Goal: Transaction & Acquisition: Book appointment/travel/reservation

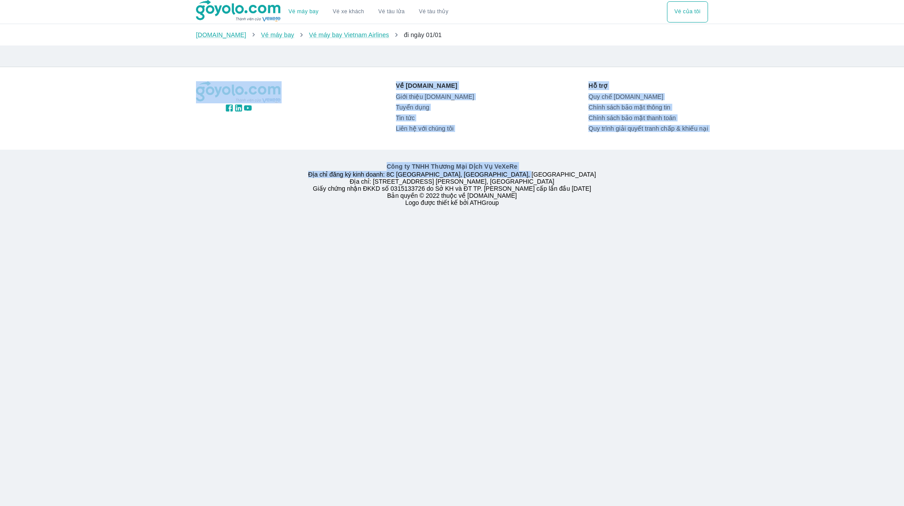
drag, startPoint x: 478, startPoint y: 201, endPoint x: 508, endPoint y: 165, distance: 47.0
click at [507, 169] on div "Về [DOMAIN_NAME] Giới thiệu [DOMAIN_NAME] Tuyển dụng Tin tức Liên hệ với chúng …" at bounding box center [452, 142] width 904 height 151
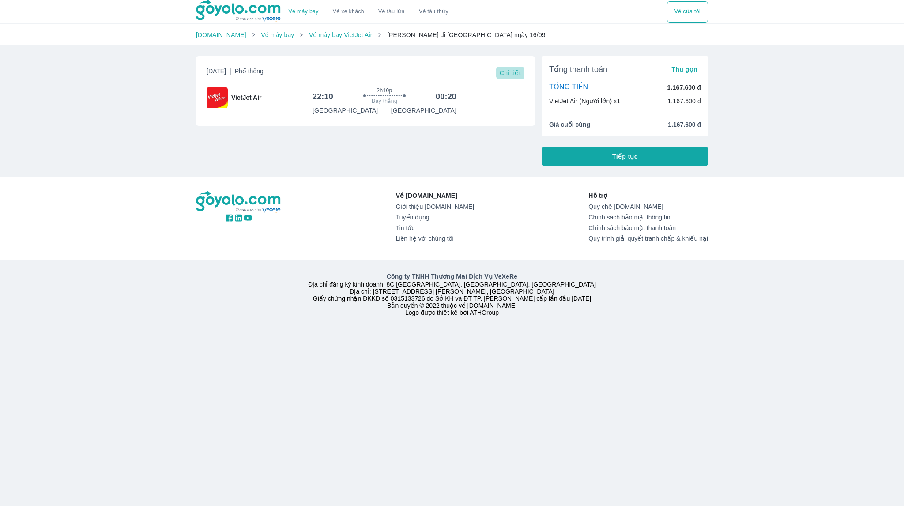
click at [510, 72] on span "Chi tiết" at bounding box center [510, 72] width 21 height 7
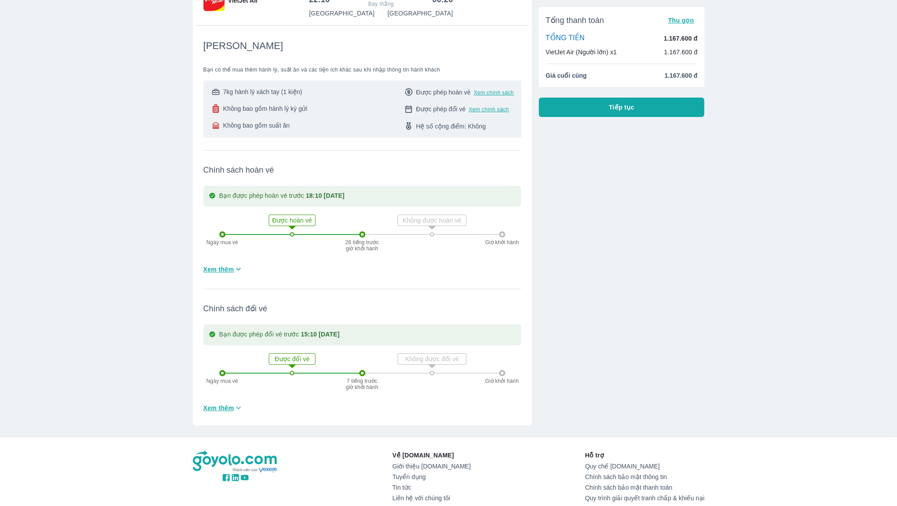
scroll to position [132, 0]
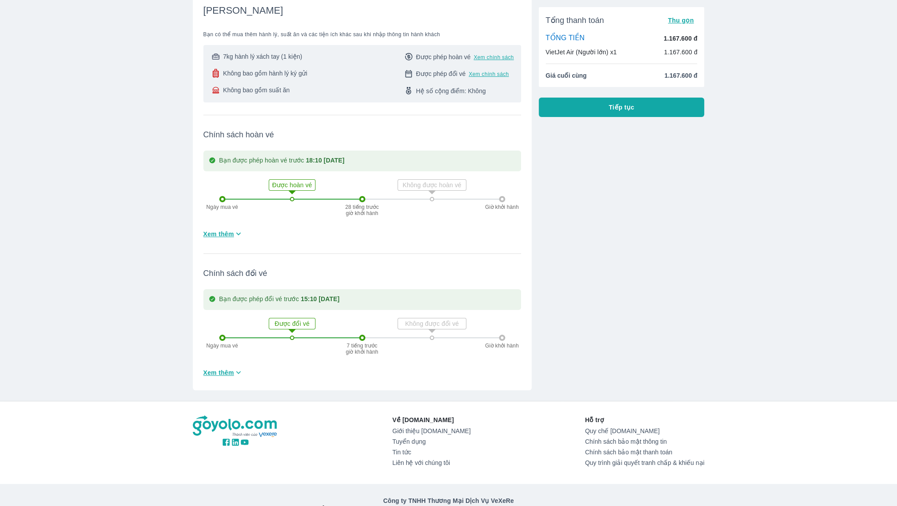
click at [230, 373] on span "Xem thêm" at bounding box center [218, 372] width 31 height 9
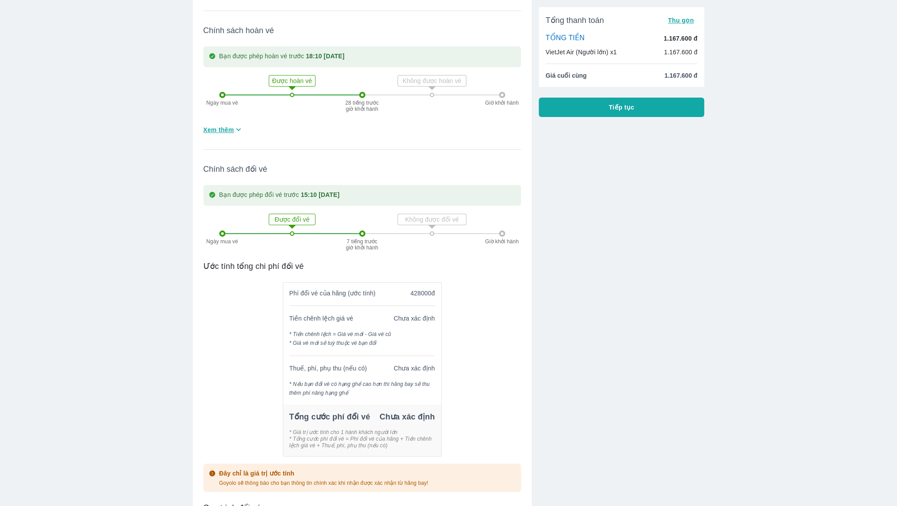
scroll to position [265, 0]
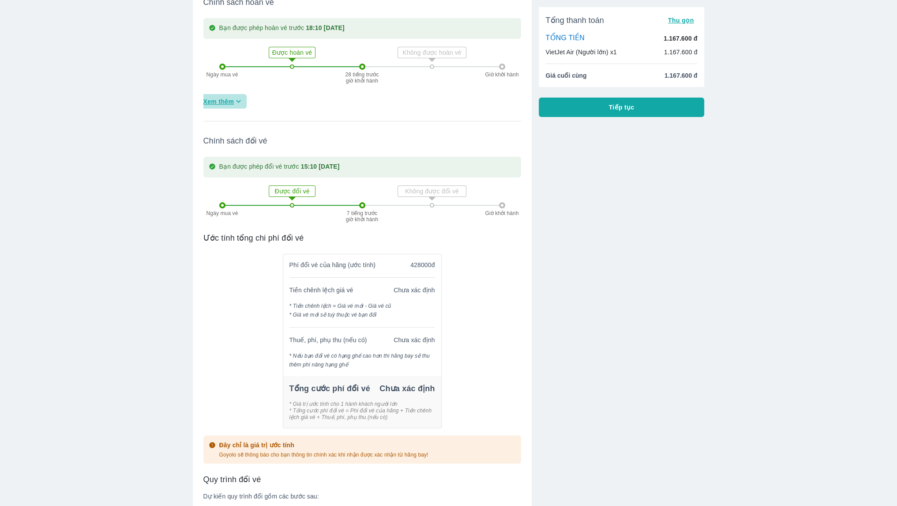
click at [235, 102] on icon "button" at bounding box center [238, 101] width 9 height 9
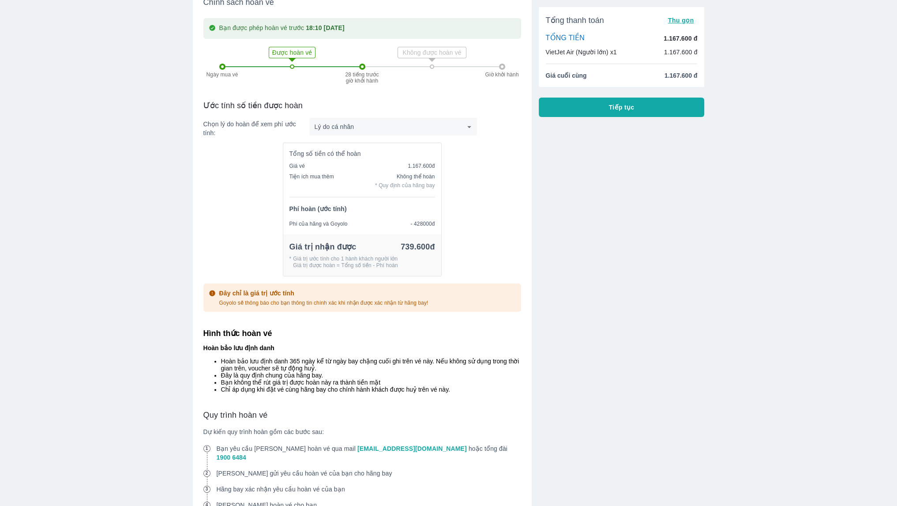
drag, startPoint x: 613, startPoint y: 200, endPoint x: 608, endPoint y: 202, distance: 6.1
click at [609, 202] on div "Tổng thanh toán Thu gọn TỔNG TIỀN 1.167.600 đ VietJet Air (Người lớn) x1 1.167.…" at bounding box center [618, 501] width 173 height 1435
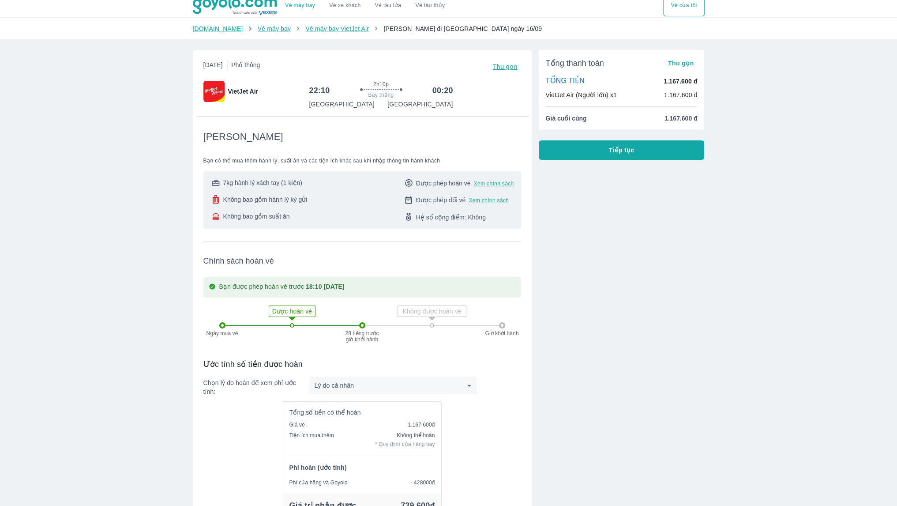
scroll to position [0, 0]
